Goal: Task Accomplishment & Management: Complete application form

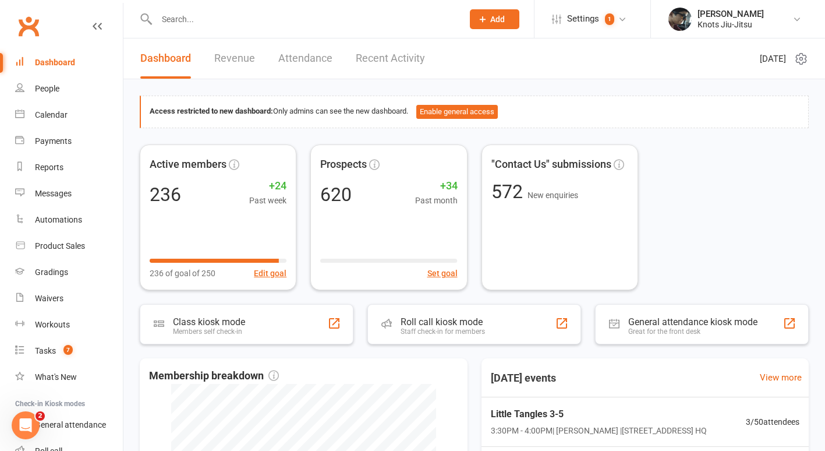
click at [371, 51] on link "Recent Activity" at bounding box center [390, 58] width 69 height 40
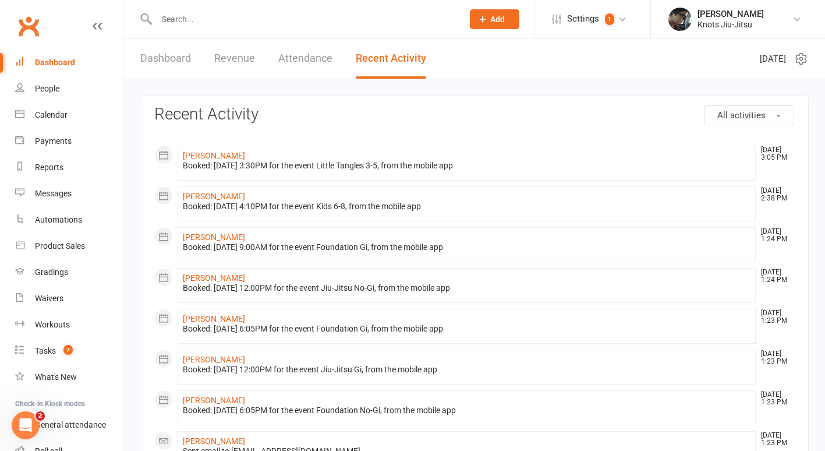
click at [297, 54] on link "Attendance" at bounding box center [305, 58] width 54 height 40
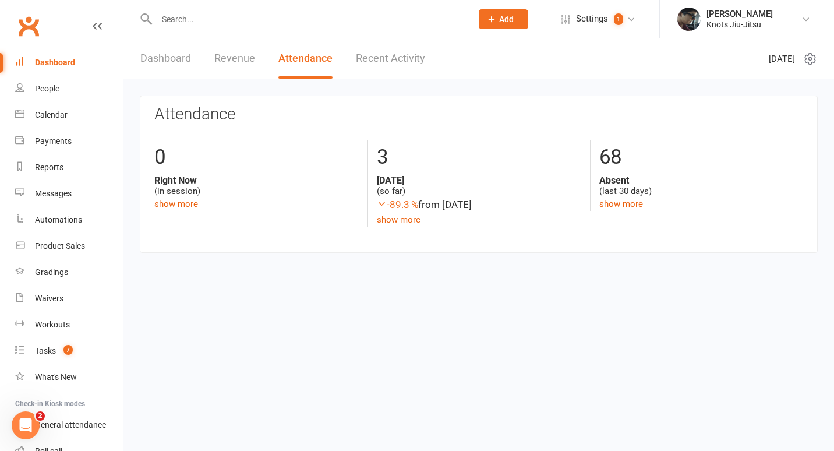
click at [225, 56] on link "Revenue" at bounding box center [234, 58] width 41 height 40
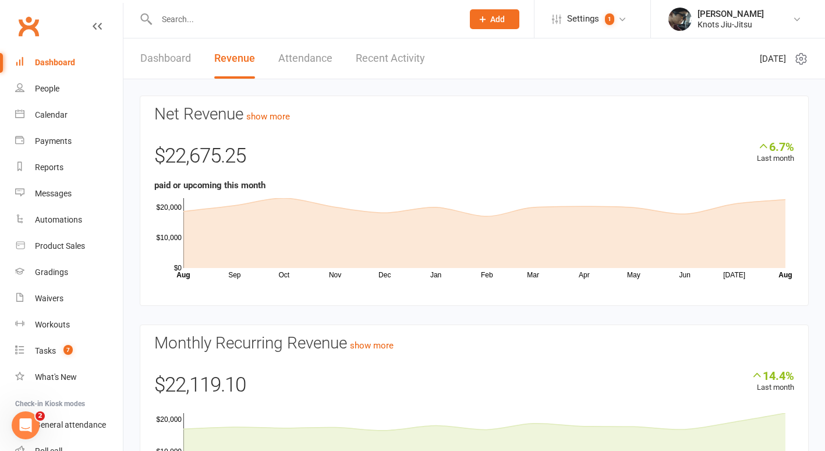
click at [154, 58] on link "Dashboard" at bounding box center [165, 58] width 51 height 40
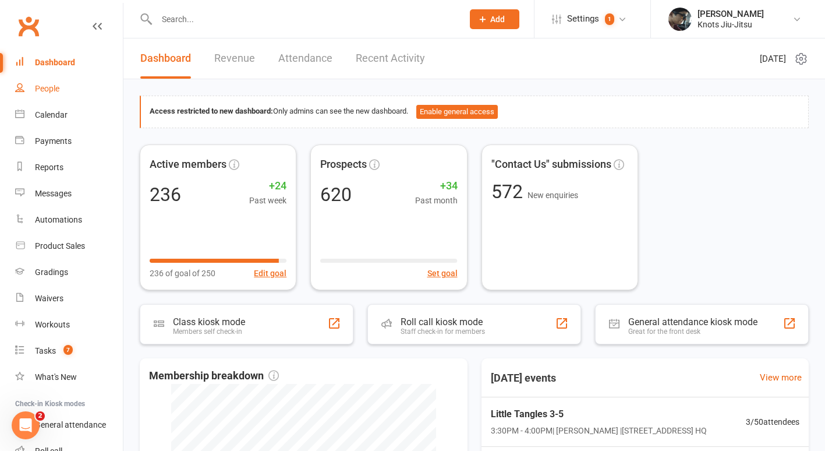
click at [71, 93] on link "People" at bounding box center [69, 89] width 108 height 26
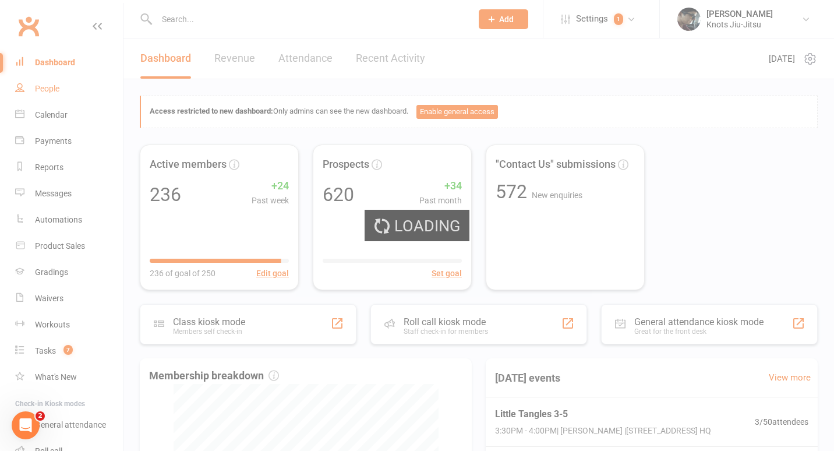
select select "100"
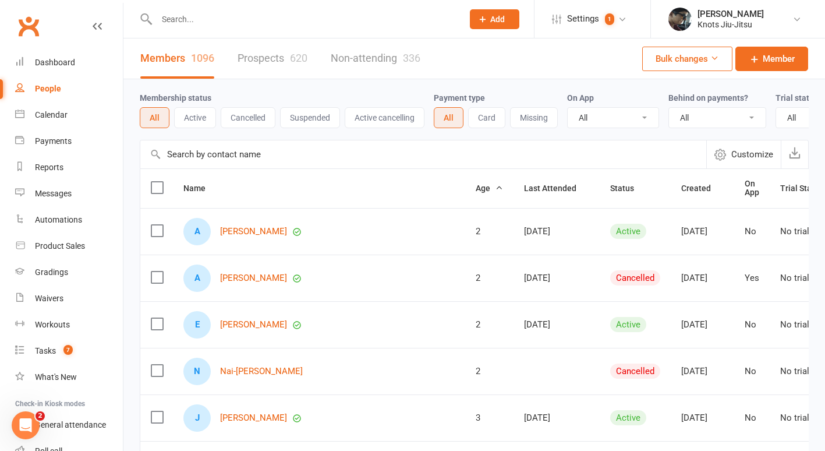
click at [298, 61] on div "620" at bounding box center [298, 58] width 17 height 12
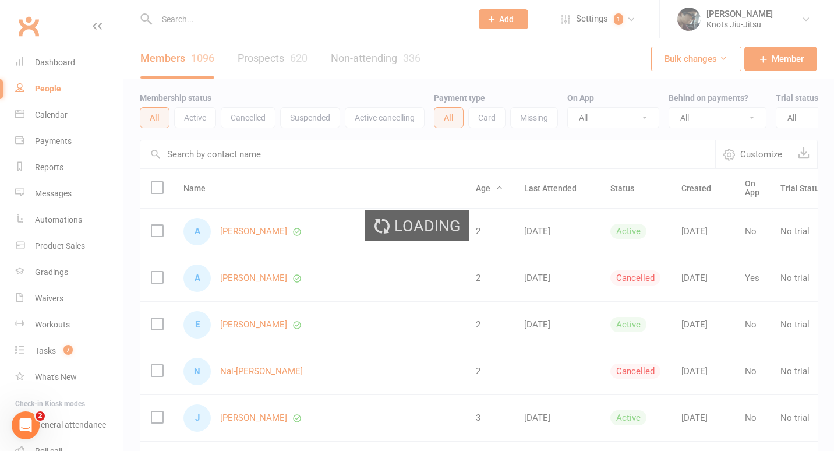
select select "100"
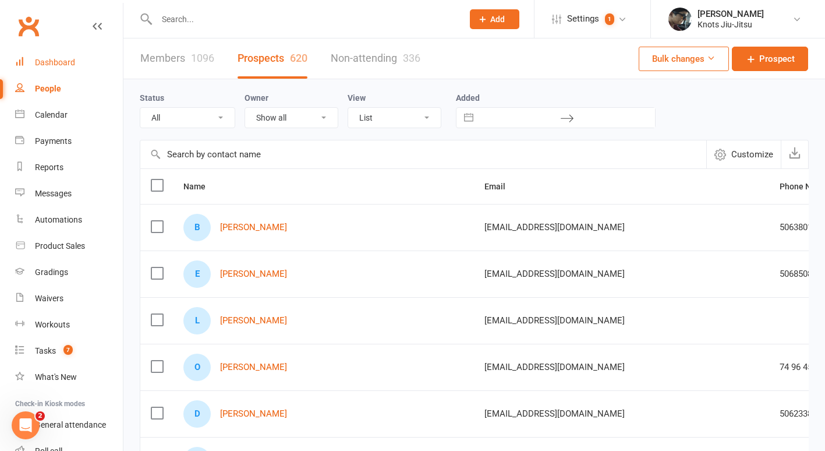
click at [55, 59] on div "Dashboard" at bounding box center [55, 62] width 40 height 9
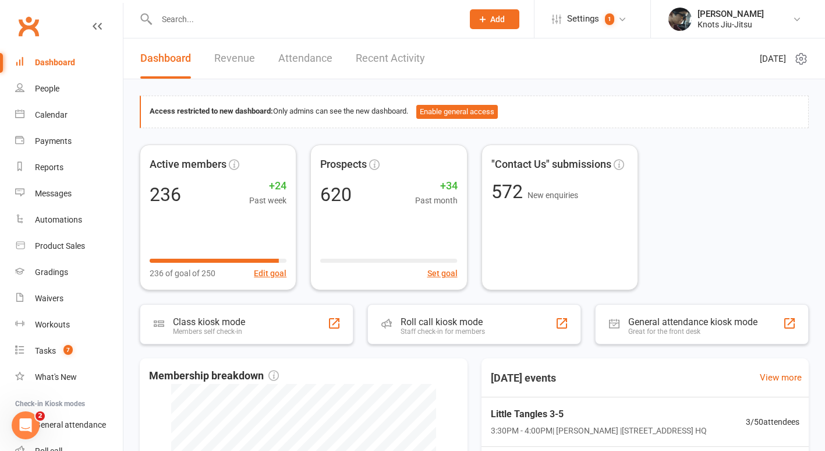
click at [166, 13] on input "text" at bounding box center [304, 19] width 302 height 16
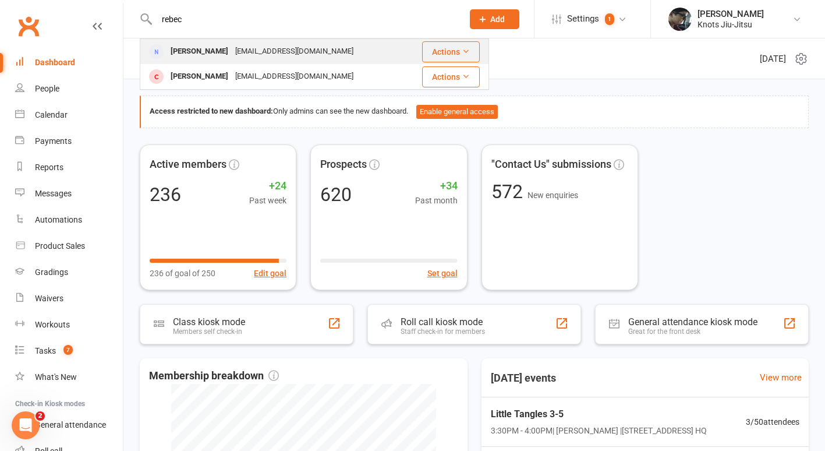
type input "rebec"
click at [217, 51] on div "[PERSON_NAME]" at bounding box center [199, 51] width 65 height 17
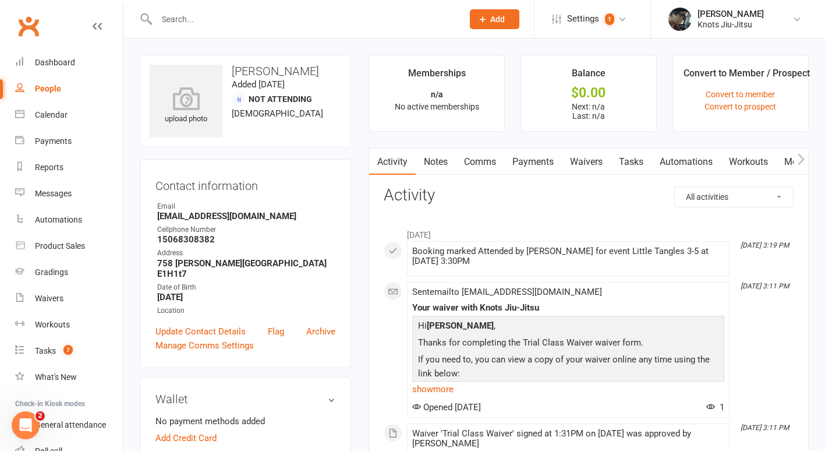
click at [591, 159] on link "Waivers" at bounding box center [586, 162] width 49 height 27
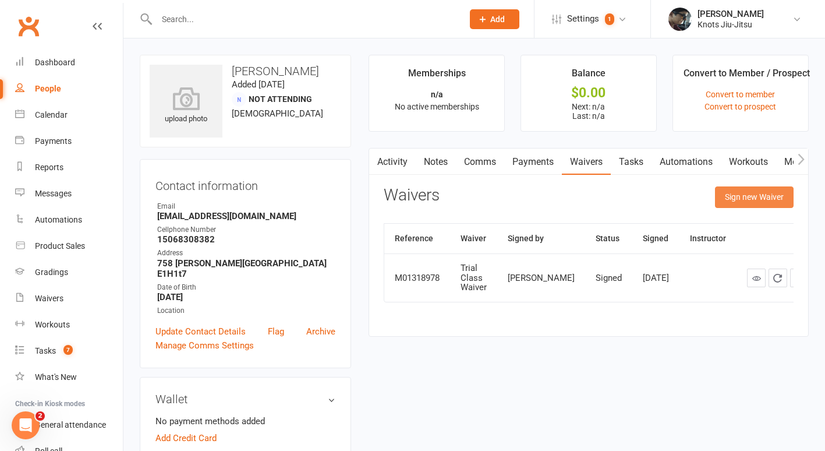
click at [743, 192] on button "Sign new Waiver" at bounding box center [754, 196] width 79 height 21
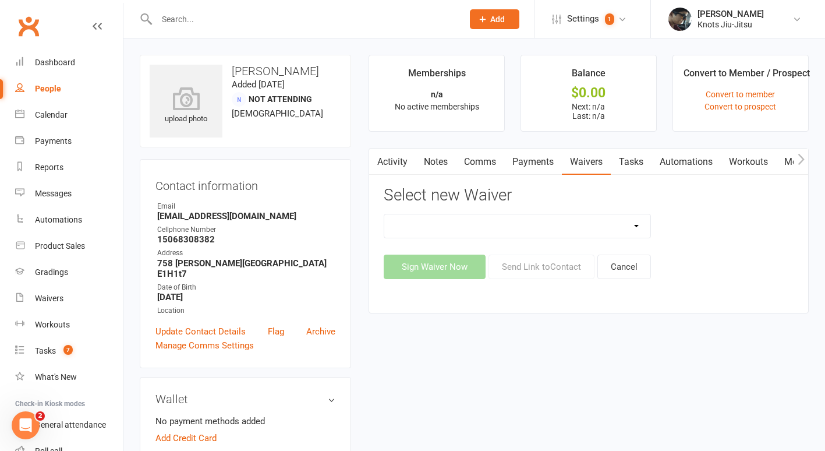
click at [504, 231] on select "Birthday Party Waiver Covid Vaccine Confirmation E.T.C. Partnership Member E.T.…" at bounding box center [517, 225] width 266 height 23
select select "6388"
click at [384, 214] on select "Birthday Party Waiver Covid Vaccine Confirmation E.T.C. Partnership Member E.T.…" at bounding box center [517, 225] width 266 height 23
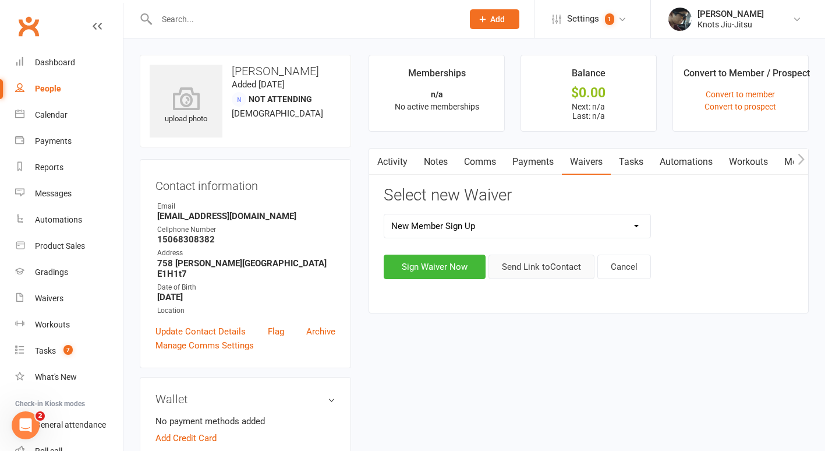
click at [522, 264] on button "Send Link to Contact" at bounding box center [542, 267] width 106 height 24
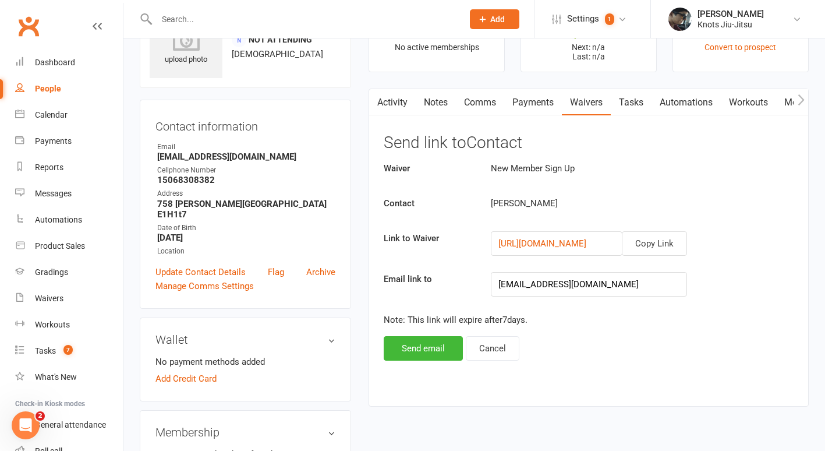
scroll to position [60, 0]
click at [432, 347] on button "Send email" at bounding box center [423, 347] width 79 height 24
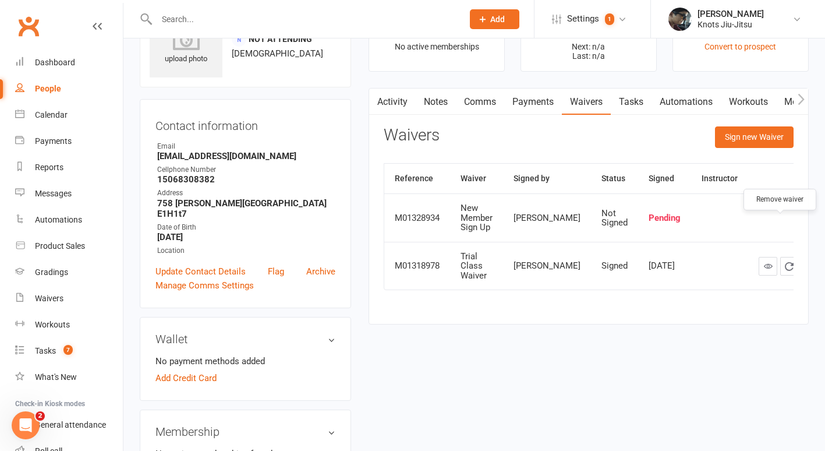
click at [806, 223] on icon "button" at bounding box center [811, 218] width 10 height 10
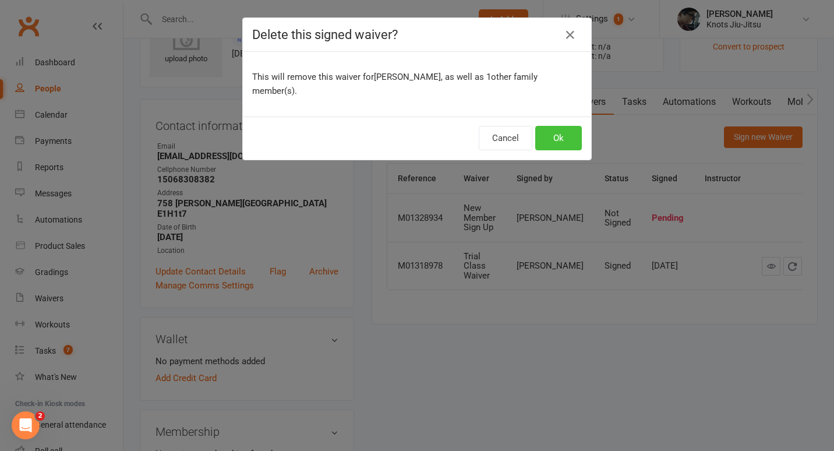
click at [546, 143] on button "Ok" at bounding box center [558, 138] width 47 height 24
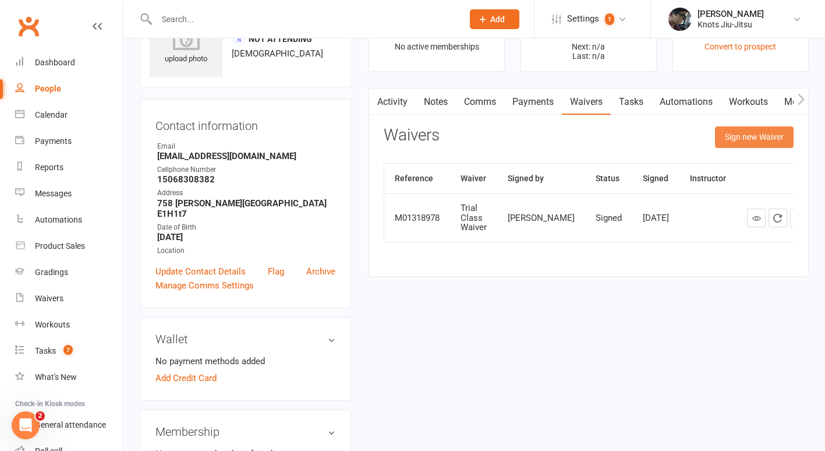
click at [745, 139] on button "Sign new Waiver" at bounding box center [754, 136] width 79 height 21
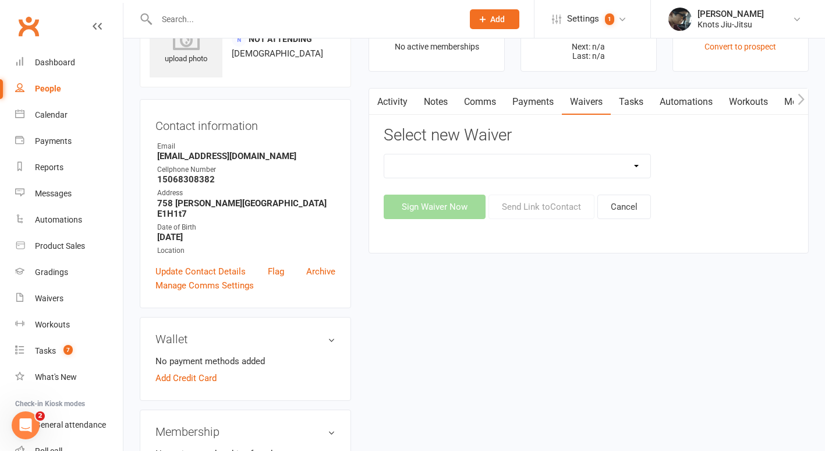
click at [579, 174] on select "Birthday Party Waiver Covid Vaccine Confirmation E.T.C. Partnership Member E.T.…" at bounding box center [517, 165] width 266 height 23
select select "6391"
click at [384, 154] on select "Birthday Party Waiver Covid Vaccine Confirmation E.T.C. Partnership Member E.T.…" at bounding box center [517, 165] width 266 height 23
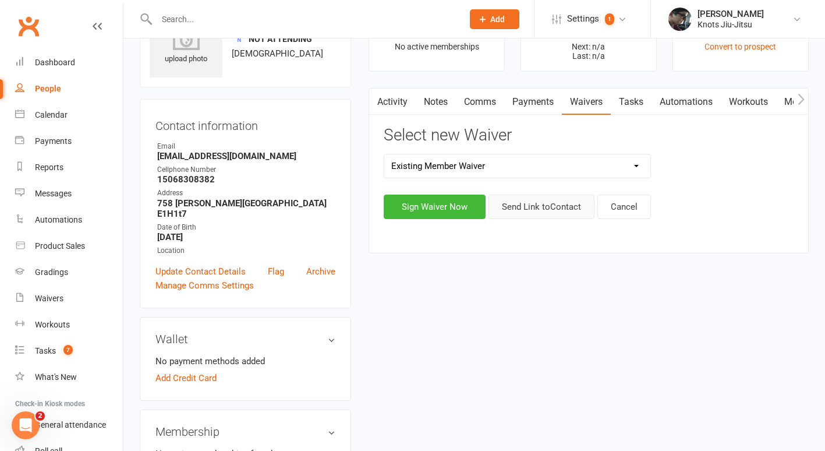
click at [521, 215] on button "Send Link to Contact" at bounding box center [542, 207] width 106 height 24
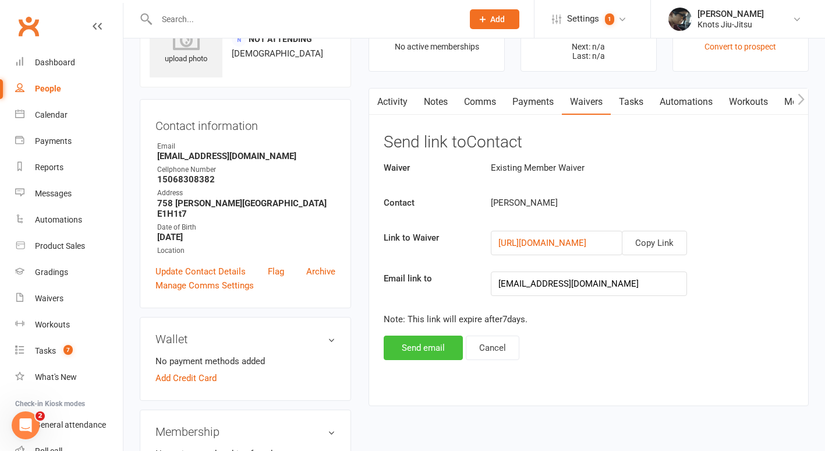
click at [436, 351] on button "Send email" at bounding box center [423, 347] width 79 height 24
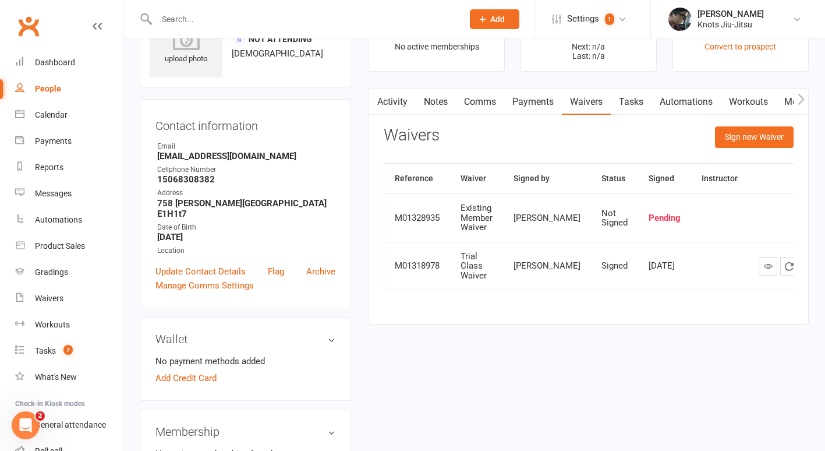
scroll to position [0, 0]
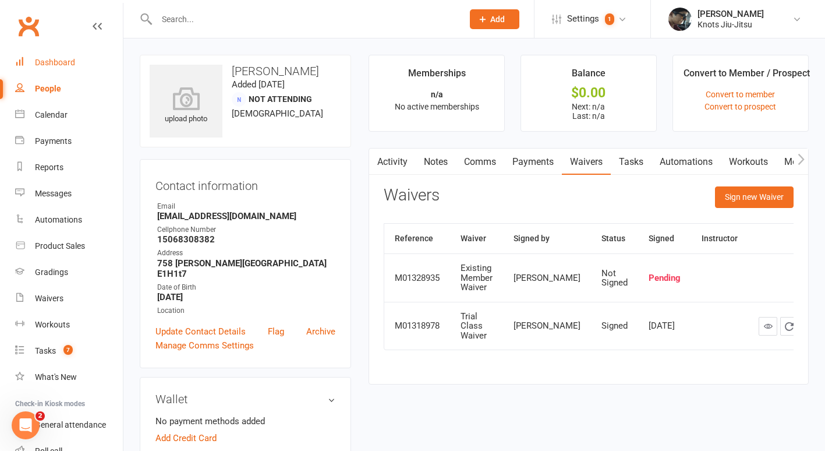
click at [59, 61] on div "Dashboard" at bounding box center [55, 62] width 40 height 9
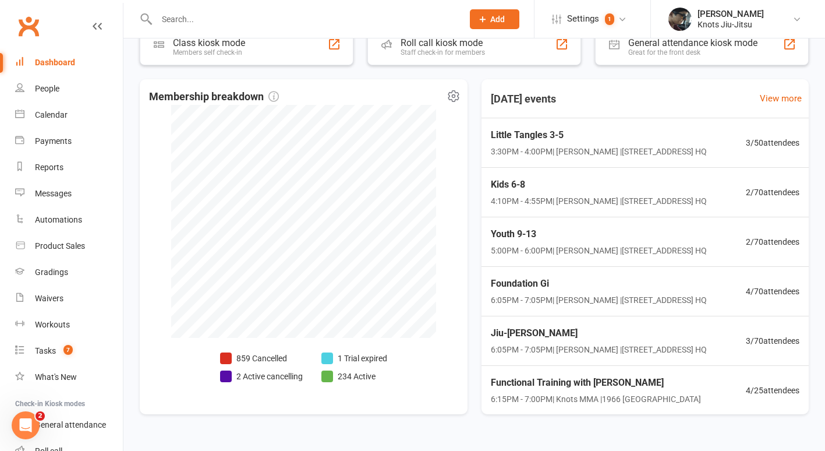
scroll to position [278, 0]
click at [344, 377] on li "234 Active" at bounding box center [354, 376] width 66 height 13
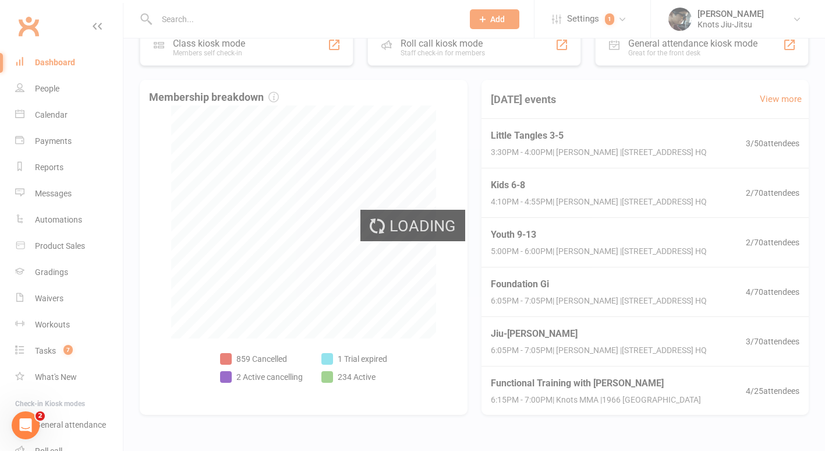
select select "no_trial"
select select "100"
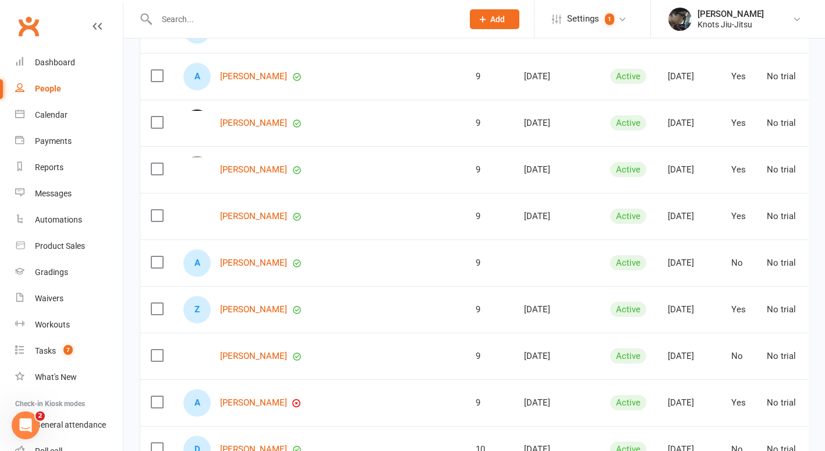
scroll to position [3603, 0]
click at [242, 267] on link "[PERSON_NAME]" at bounding box center [253, 262] width 67 height 10
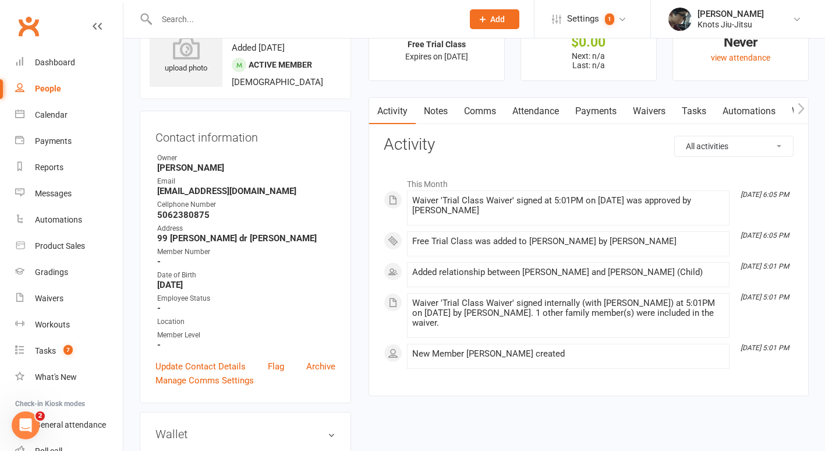
scroll to position [47, 0]
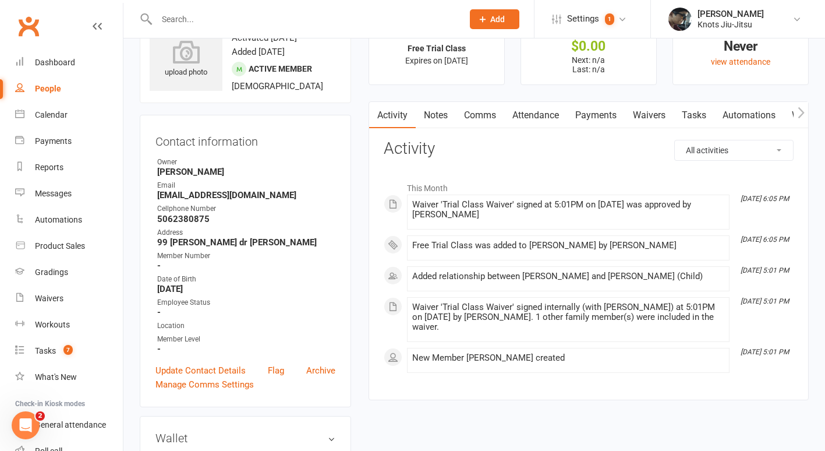
click at [662, 112] on link "Waivers" at bounding box center [649, 115] width 49 height 27
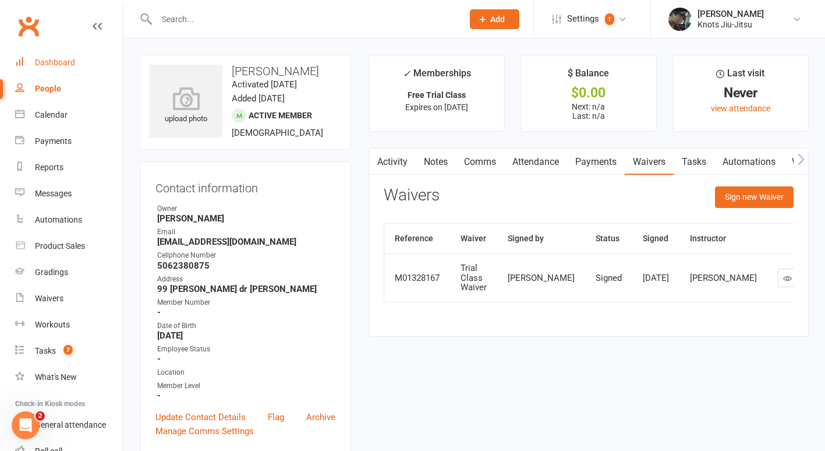
click at [48, 65] on div "Dashboard" at bounding box center [55, 62] width 40 height 9
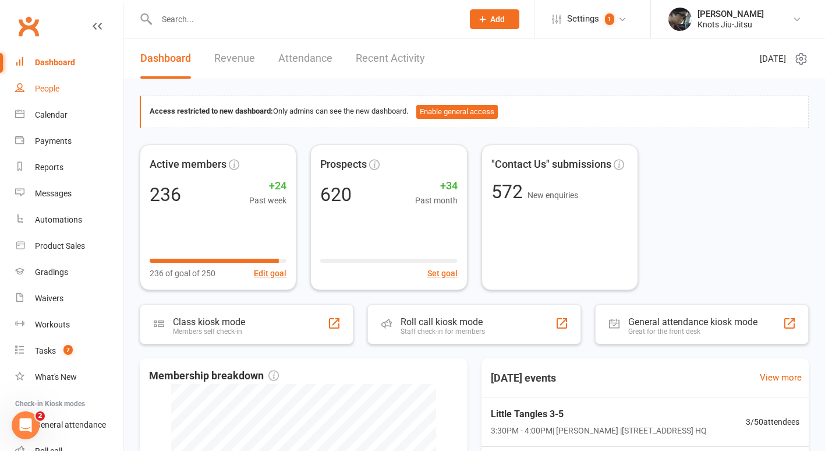
click at [48, 84] on div "People" at bounding box center [47, 88] width 24 height 9
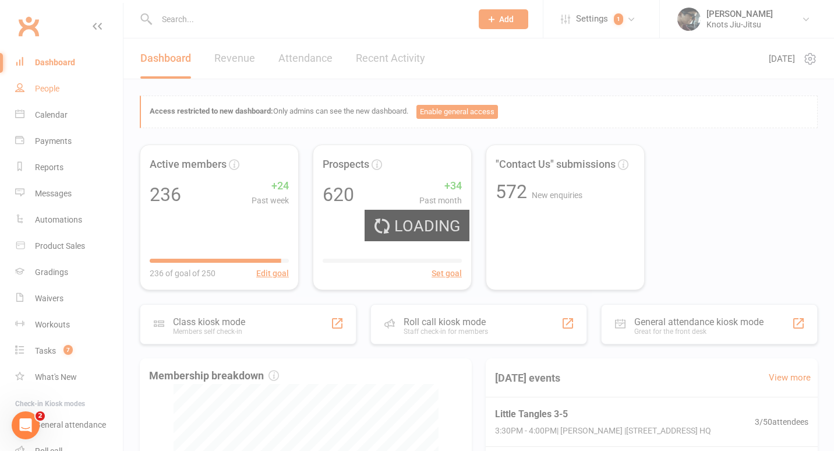
select select "100"
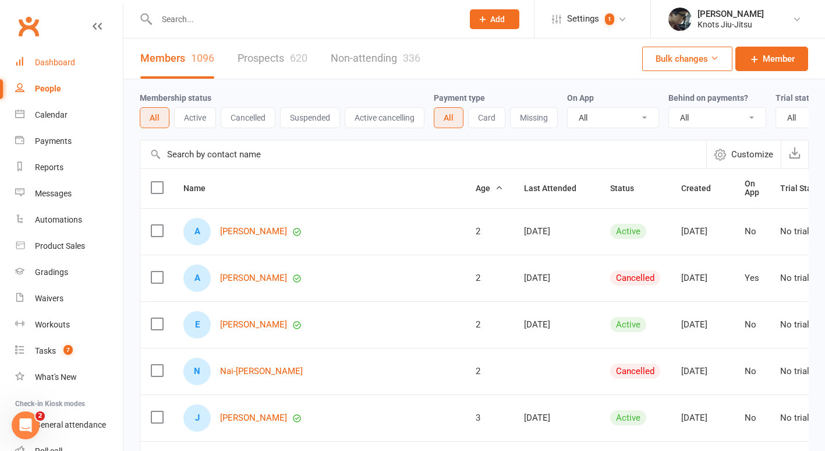
click at [65, 57] on link "Dashboard" at bounding box center [69, 63] width 108 height 26
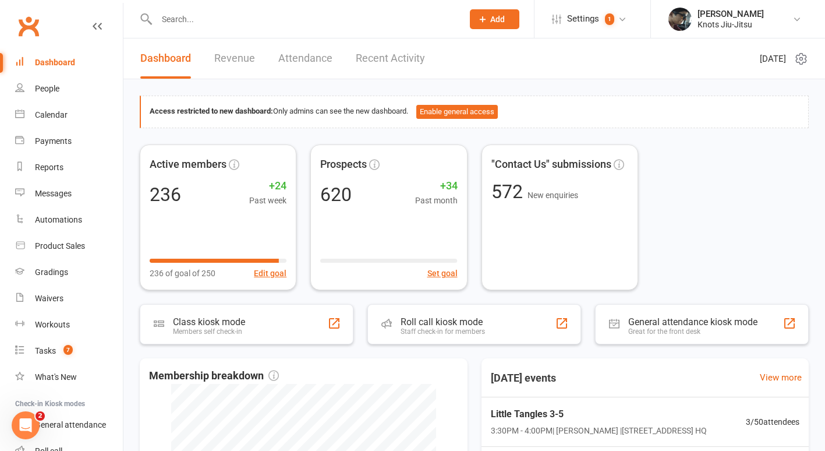
click at [395, 65] on link "Recent Activity" at bounding box center [390, 58] width 69 height 40
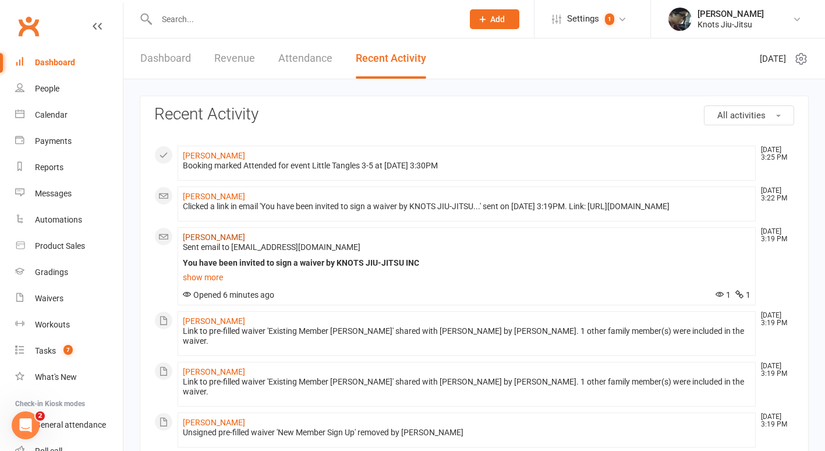
click at [219, 242] on link "[PERSON_NAME]" at bounding box center [214, 236] width 62 height 9
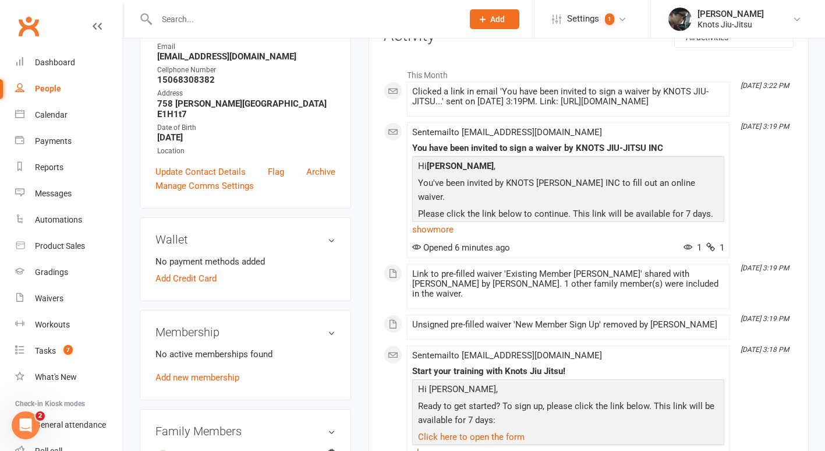
scroll to position [122, 0]
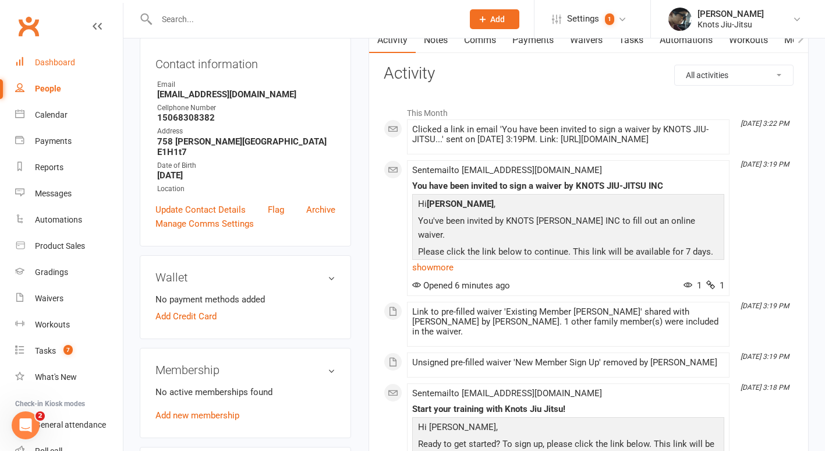
click at [70, 54] on link "Dashboard" at bounding box center [69, 63] width 108 height 26
